Goal: Find specific page/section: Find specific page/section

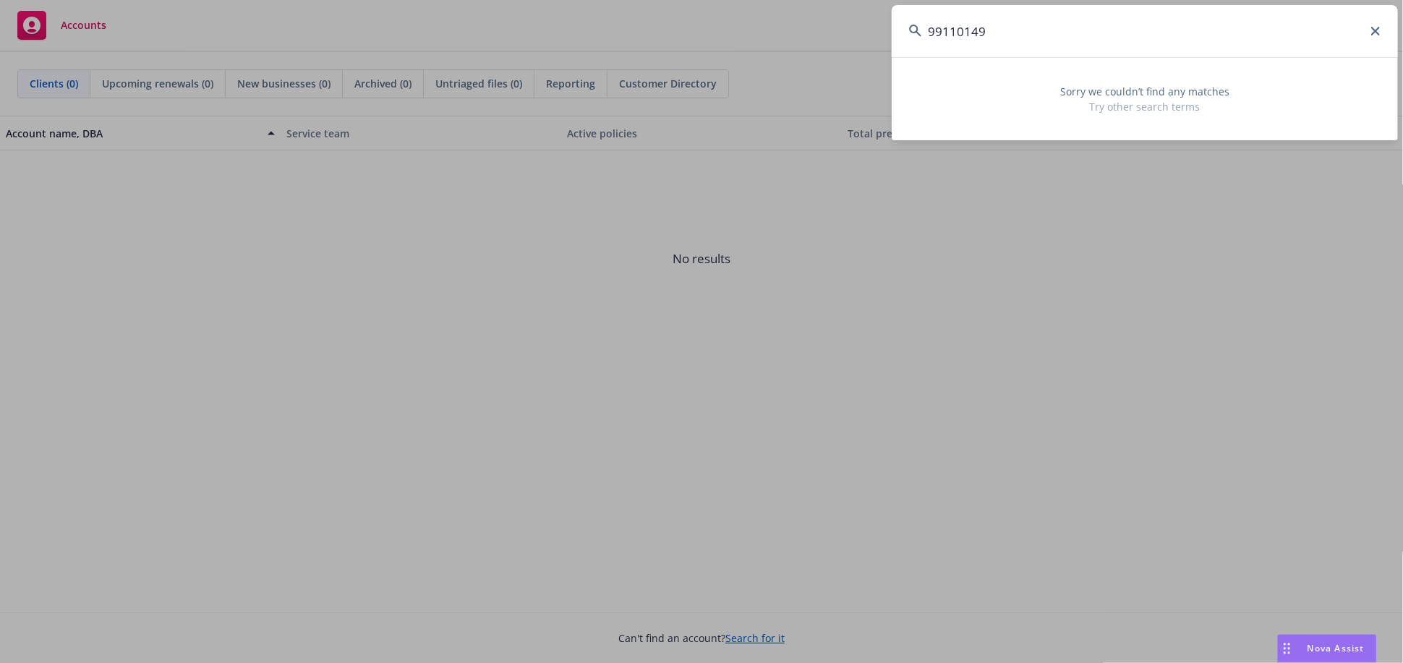
click at [1097, 26] on input "99110149" at bounding box center [1145, 31] width 506 height 52
paste input "[PERSON_NAME]"
drag, startPoint x: 1118, startPoint y: 41, endPoint x: 820, endPoint y: 100, distance: 304.4
click at [820, 100] on div "[PERSON_NAME] Sorry we couldn’t find any matches Try other search terms" at bounding box center [701, 331] width 1403 height 663
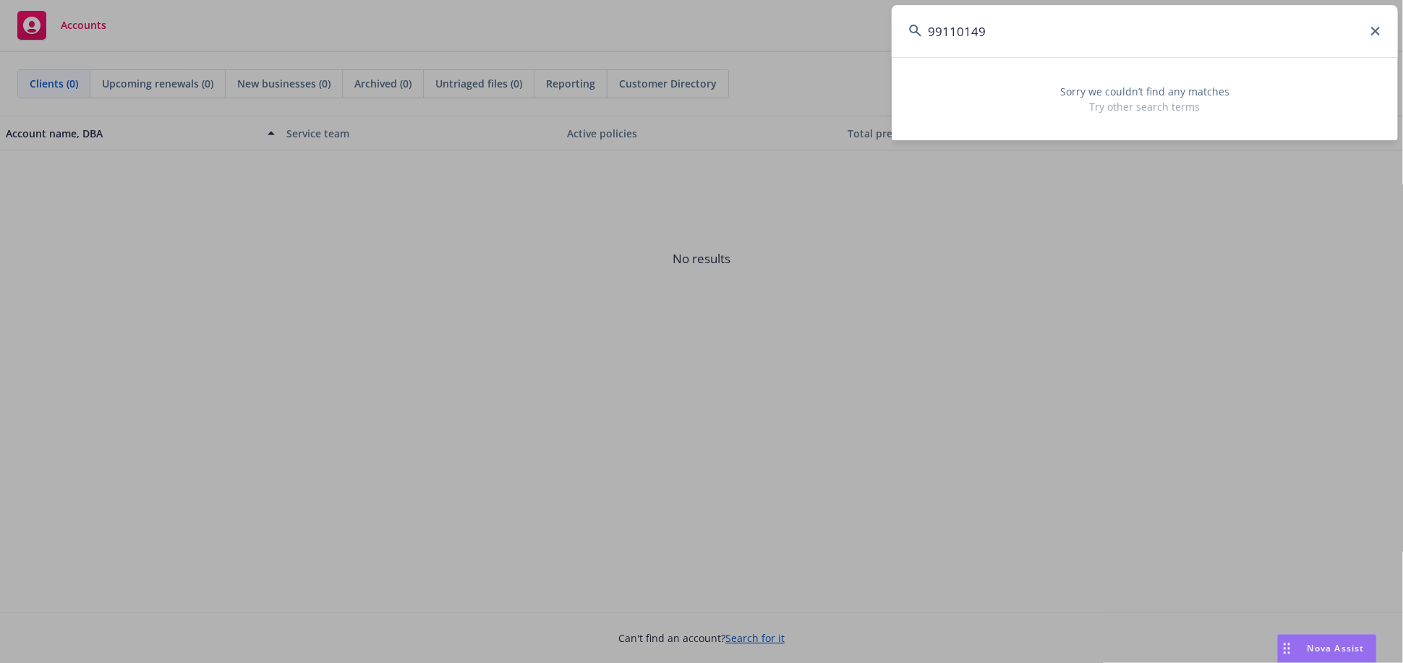
drag, startPoint x: 996, startPoint y: 35, endPoint x: 911, endPoint y: 40, distance: 84.8
click at [911, 40] on input "99110149" at bounding box center [1145, 31] width 506 height 52
type input "99110149"
